Goal: Information Seeking & Learning: Learn about a topic

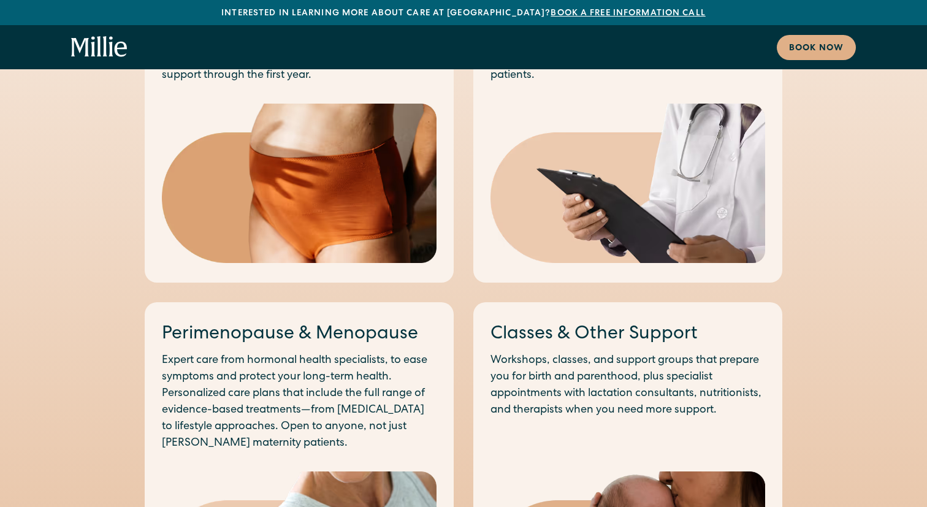
scroll to position [979, 0]
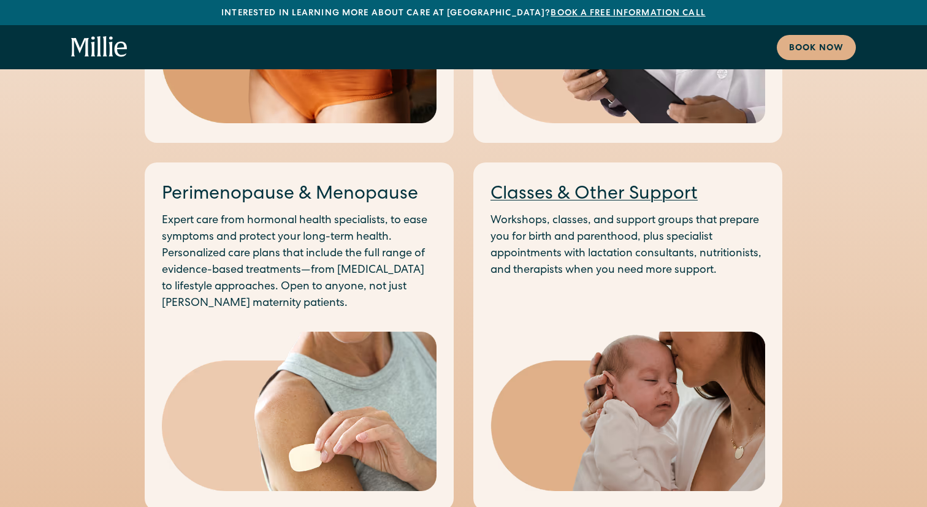
click at [570, 192] on link "Classes & Other Support" at bounding box center [593, 195] width 207 height 18
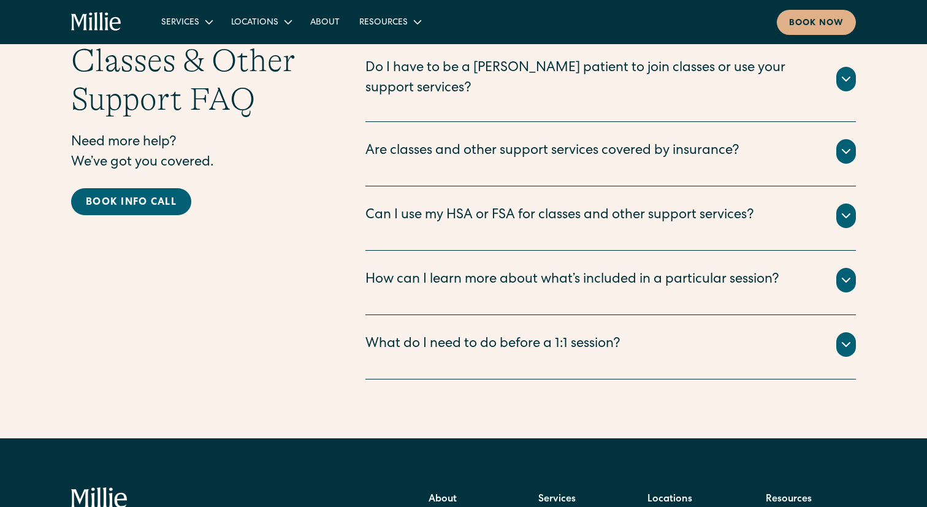
scroll to position [1502, 0]
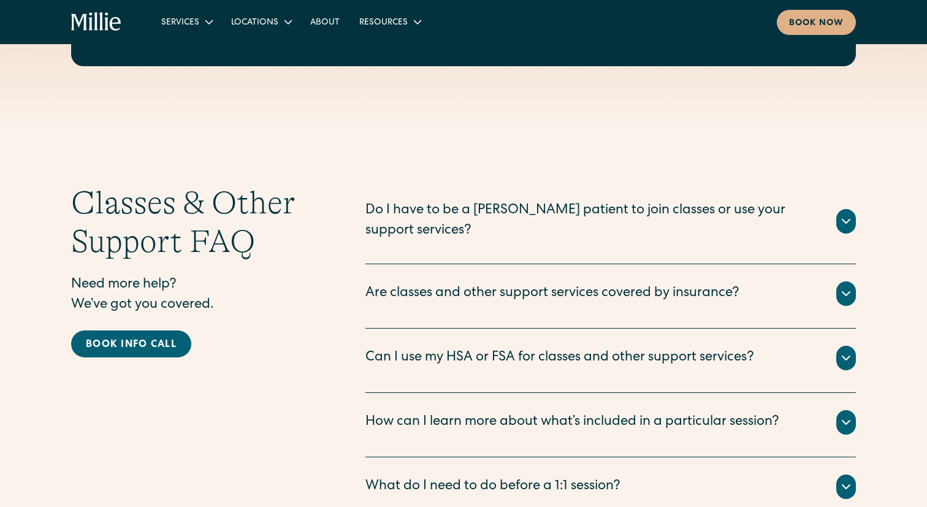
click at [431, 235] on div "Do I have to be a Millie patient to join classes or use your support services? …" at bounding box center [610, 224] width 490 height 80
click at [412, 221] on div "Do I have to be a Millie patient to join classes or use your support services?" at bounding box center [593, 221] width 456 height 40
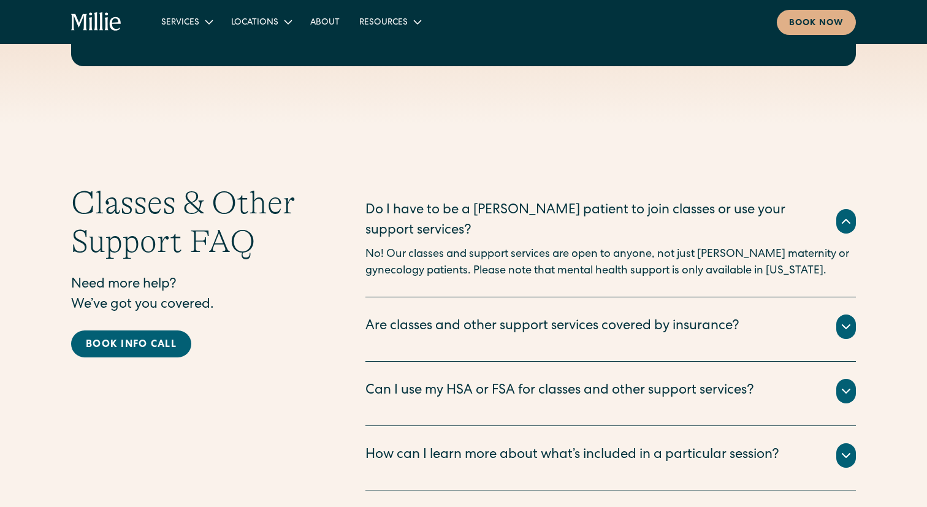
click at [404, 317] on div "Are classes and other support services covered by insurance?" at bounding box center [552, 327] width 374 height 20
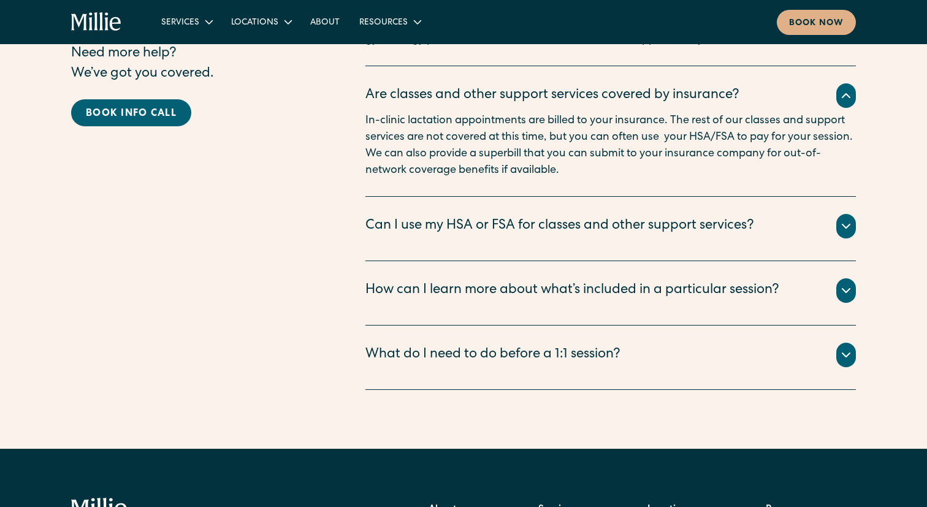
scroll to position [1733, 0]
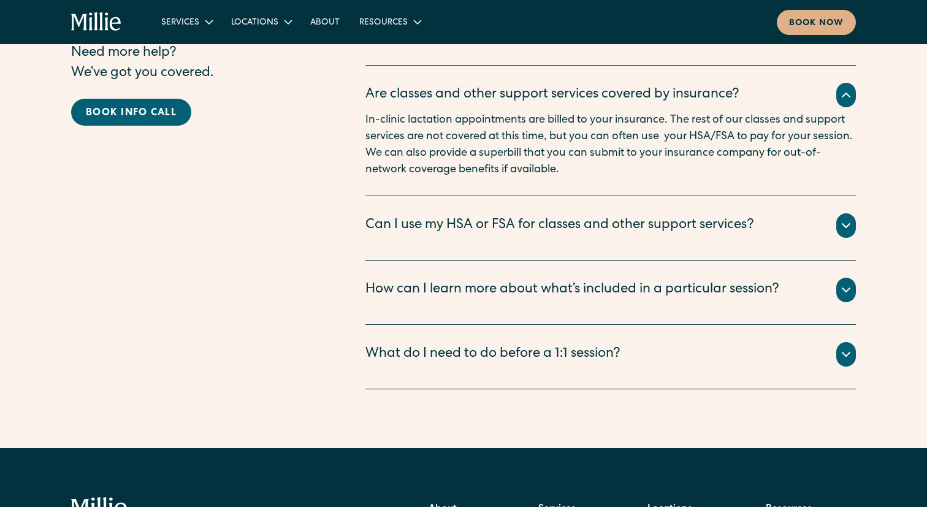
click at [406, 281] on div "How can I learn more about what’s included in a particular session?" at bounding box center [572, 290] width 414 height 20
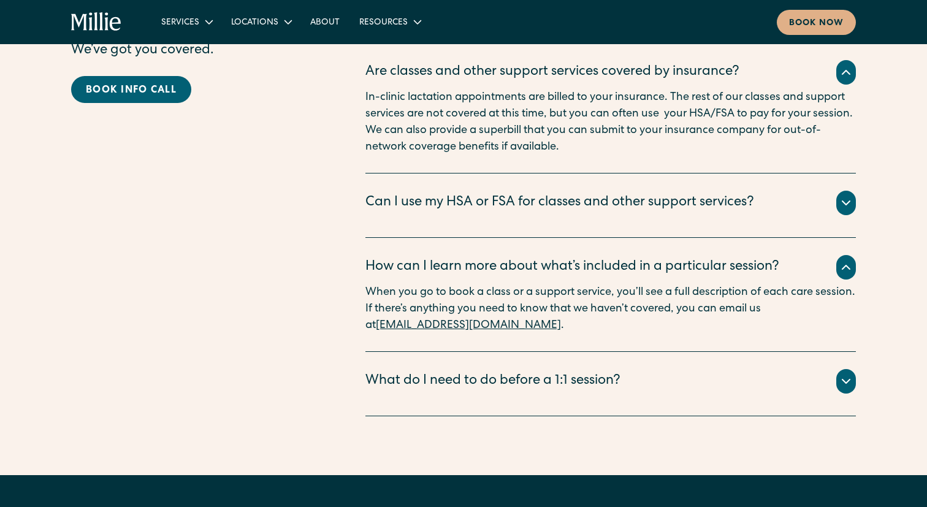
scroll to position [1788, 0]
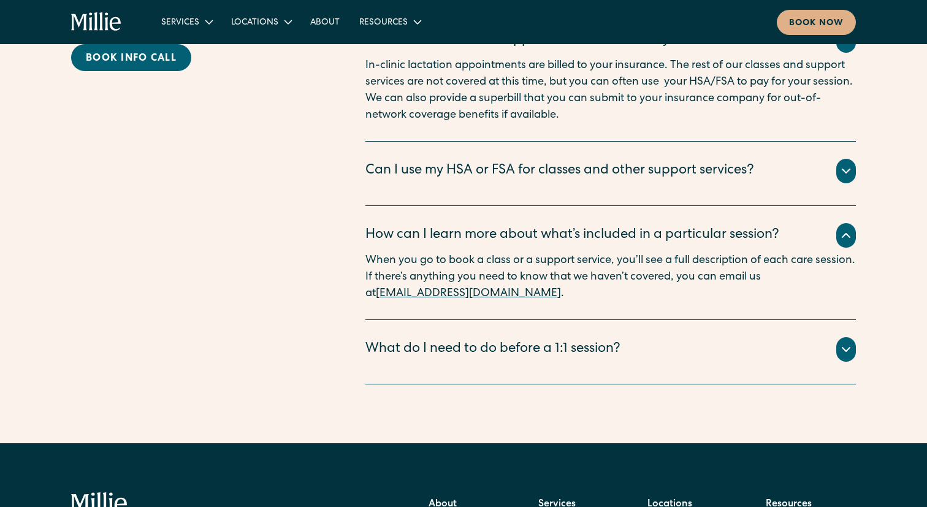
click at [403, 340] on div "What do I need to do before a 1:1 session?" at bounding box center [492, 350] width 255 height 20
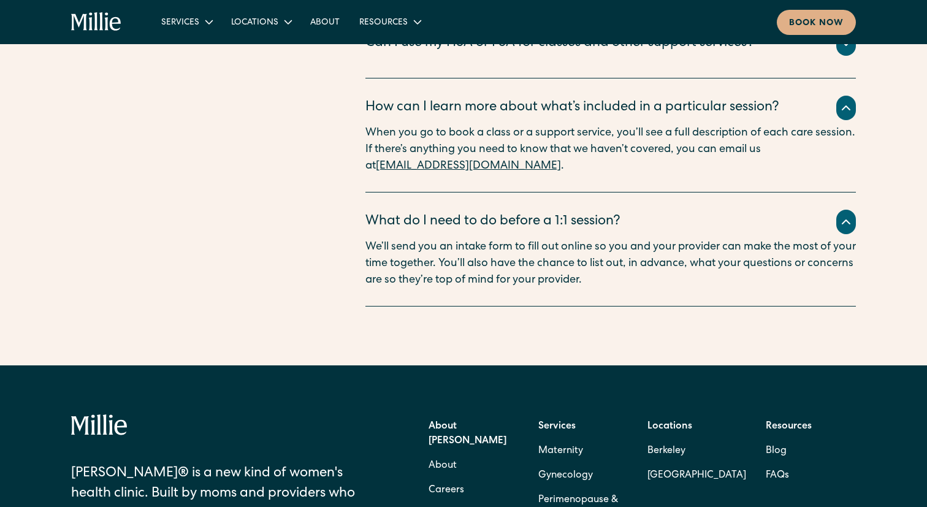
scroll to position [2017, 0]
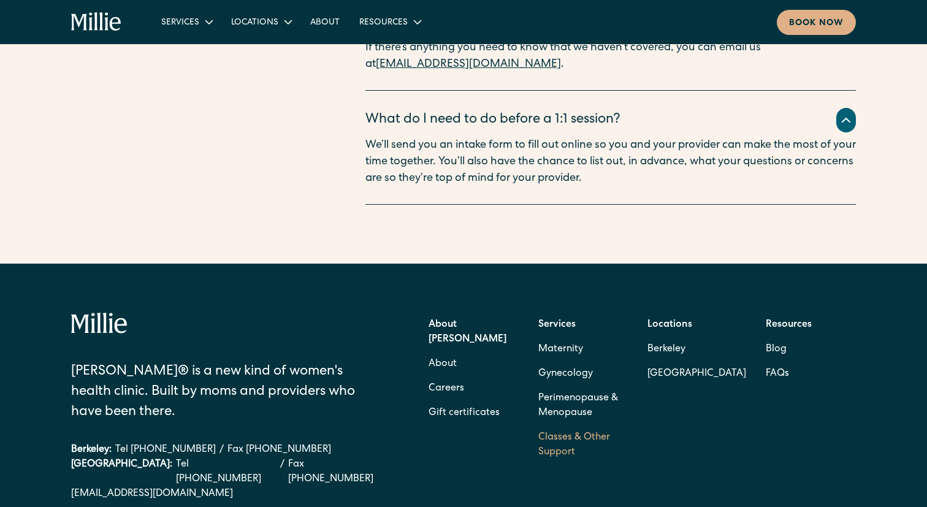
click at [560, 425] on link "Classes & Other Support" at bounding box center [583, 444] width 90 height 39
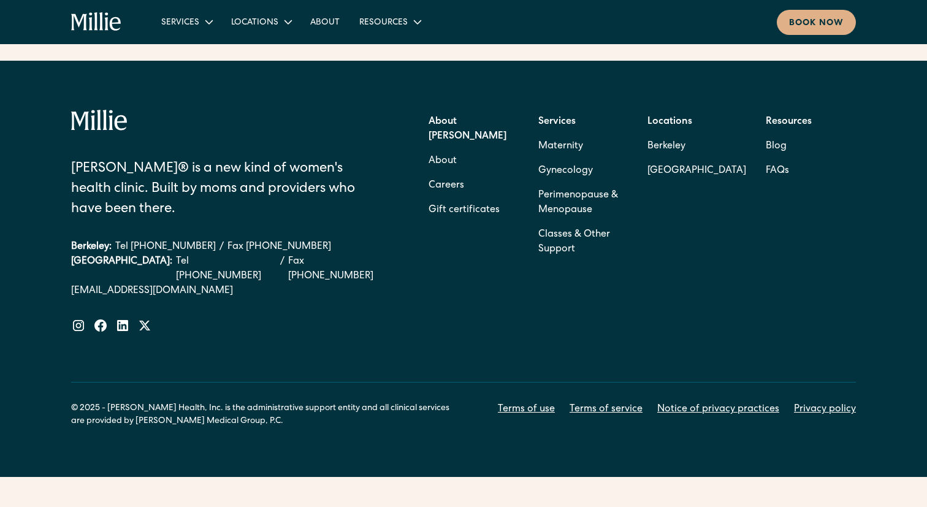
scroll to position [2030, 0]
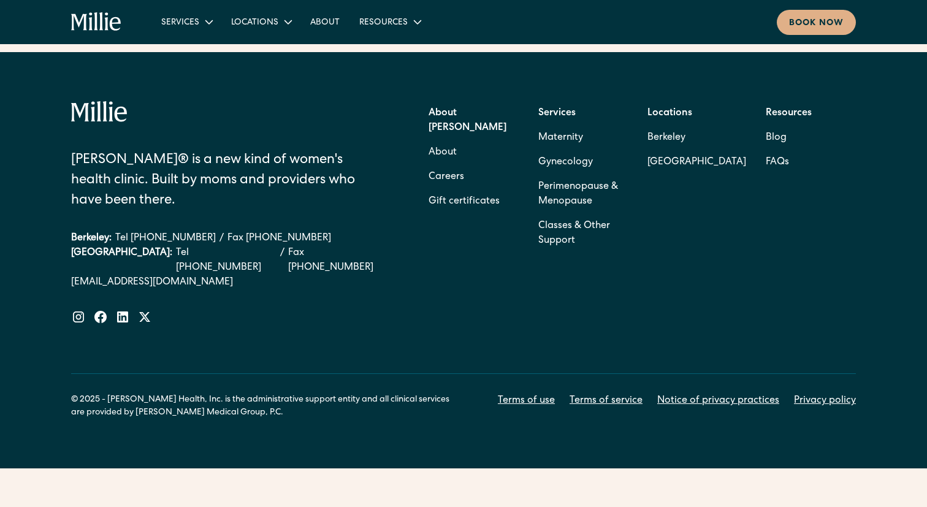
click at [147, 275] on link "[EMAIL_ADDRESS][DOMAIN_NAME]" at bounding box center [231, 282] width 321 height 15
